Goal: Information Seeking & Learning: Learn about a topic

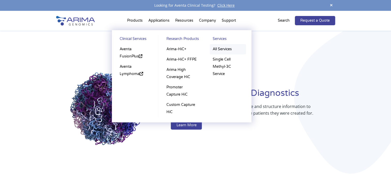
click at [222, 51] on link "All Services" at bounding box center [228, 49] width 36 height 10
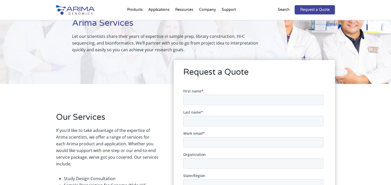
scroll to position [43, 0]
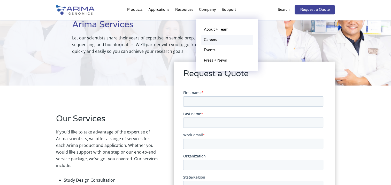
click at [214, 42] on link "Careers" at bounding box center [227, 40] width 52 height 10
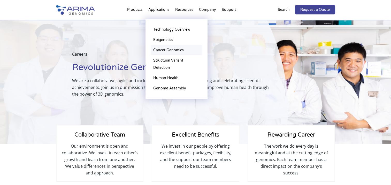
click at [166, 50] on link "Cancer Genomics" at bounding box center [176, 50] width 52 height 10
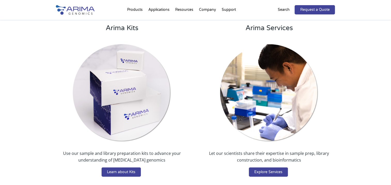
scroll to position [1060, 0]
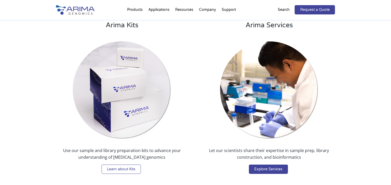
click at [132, 165] on link "Learn about Kits" at bounding box center [120, 169] width 39 height 9
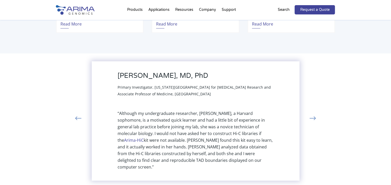
scroll to position [1118, 0]
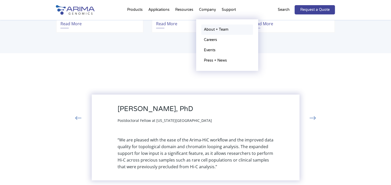
click at [213, 30] on link "About + Team" at bounding box center [227, 30] width 52 height 10
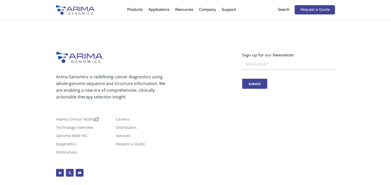
scroll to position [950, 0]
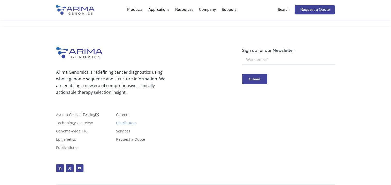
click at [132, 121] on link "Distributors" at bounding box center [126, 124] width 21 height 6
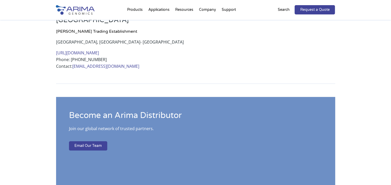
scroll to position [357, 0]
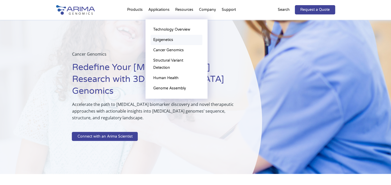
click at [167, 42] on link "Epigenetics" at bounding box center [176, 40] width 52 height 10
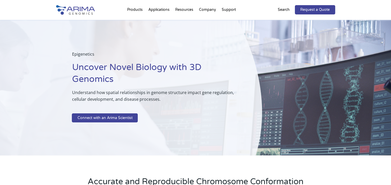
click at [198, 127] on div "Epigenetics Uncover Novel Biology with 3D Genomics Understand how spatial relat…" at bounding box center [131, 88] width 262 height 136
